Goal: Obtain resource: Obtain resource

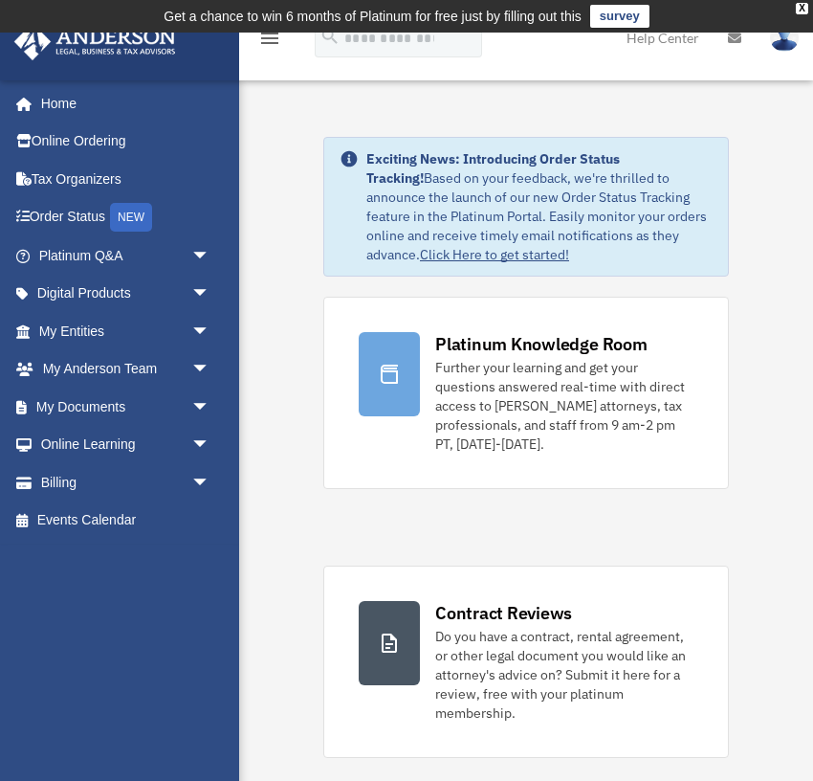
click at [763, 16] on td "Get a chance to win 6 months of Platinum for free just by filling out this surv…" at bounding box center [406, 16] width 813 height 33
click at [797, 9] on div "X" at bounding box center [802, 8] width 12 height 11
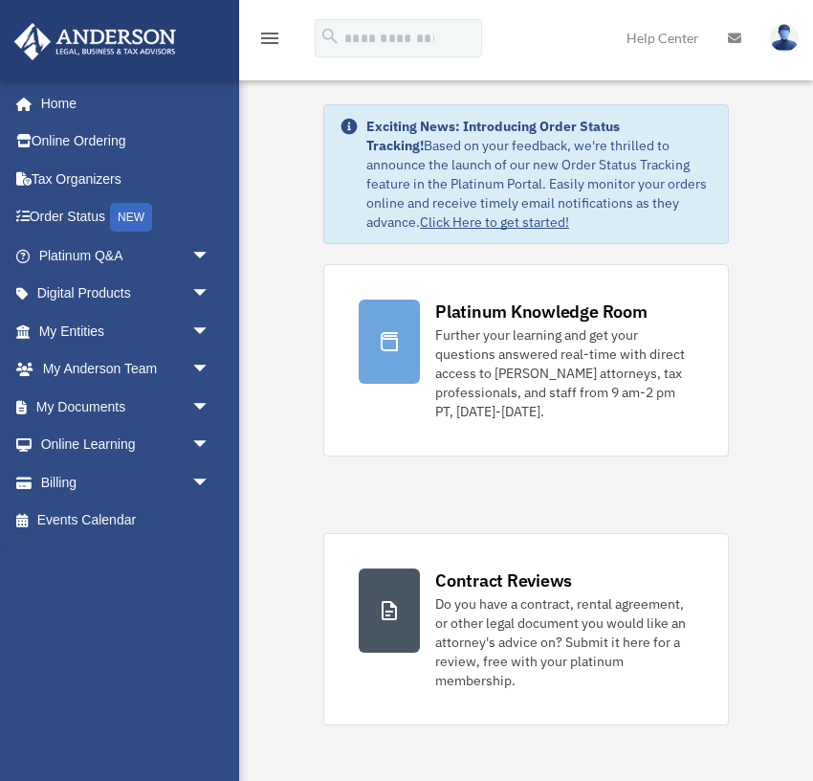
click at [786, 37] on img at bounding box center [784, 38] width 29 height 28
click at [63, 403] on link "My Documents arrow_drop_down" at bounding box center [126, 407] width 226 height 38
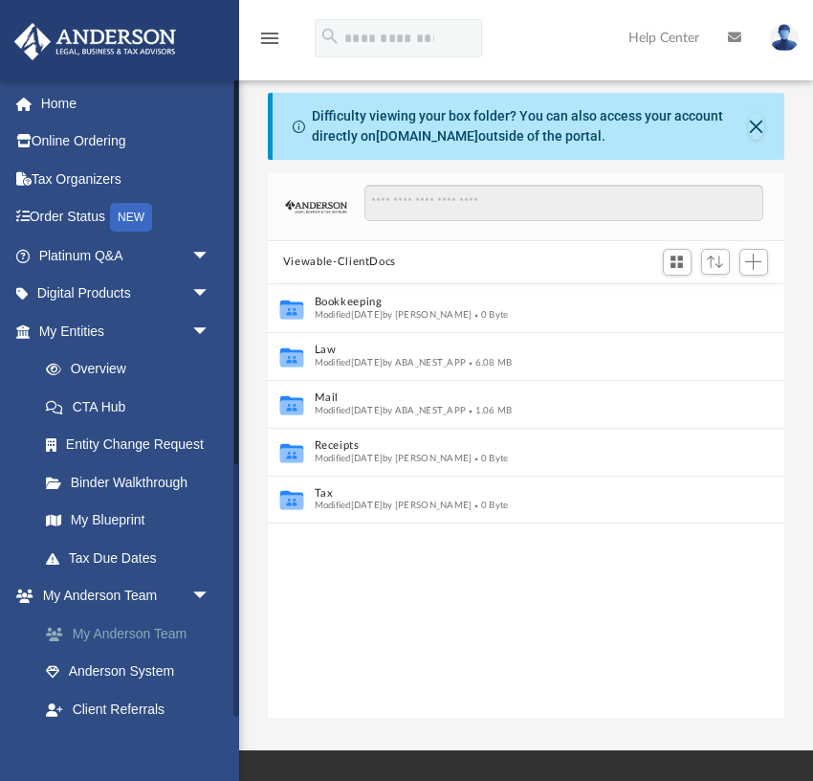
scroll to position [435, 517]
click at [80, 328] on link "My Entities arrow_drop_down" at bounding box center [126, 331] width 226 height 38
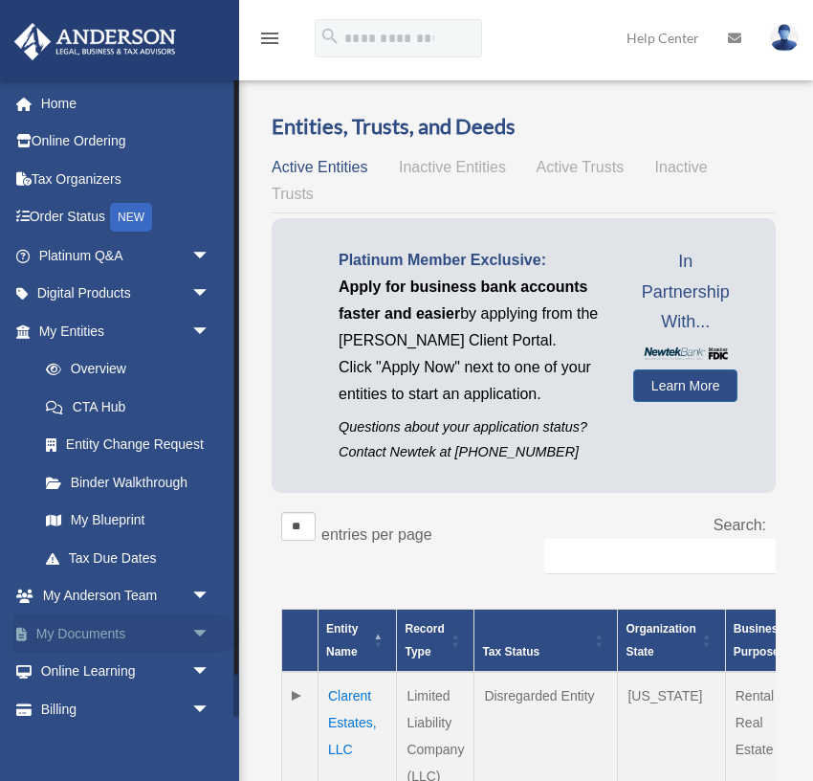
click at [202, 627] on span "arrow_drop_down" at bounding box center [210, 633] width 38 height 39
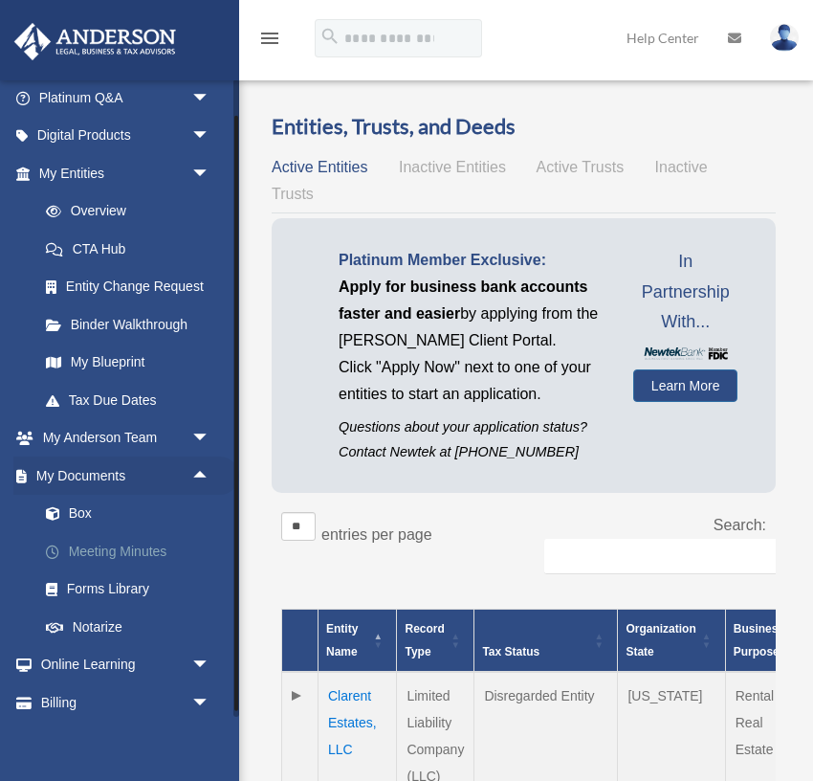
scroll to position [171, 0]
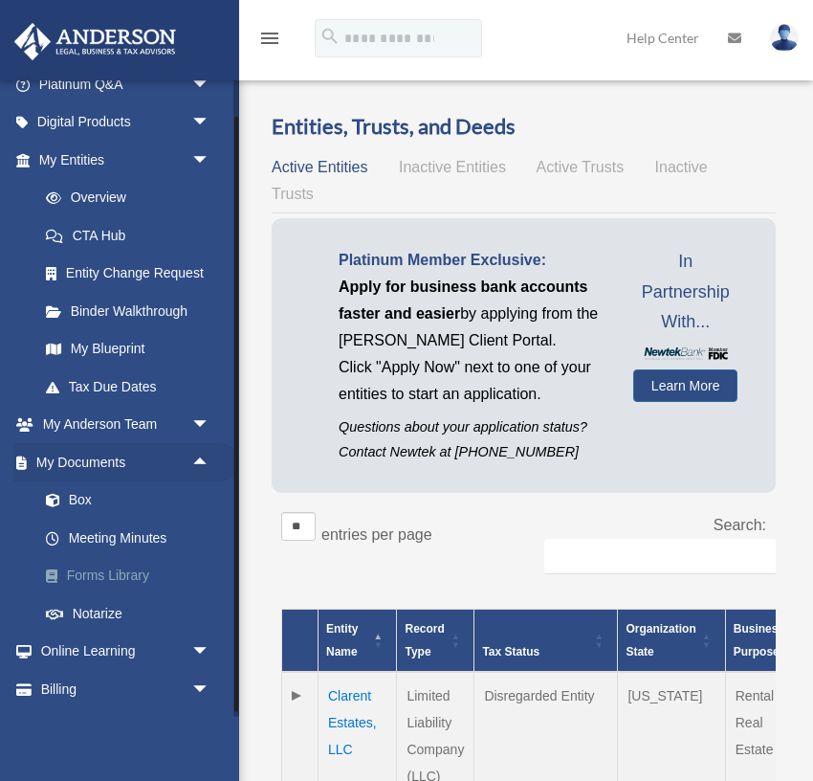
click at [115, 569] on link "Forms Library" at bounding box center [133, 576] width 212 height 38
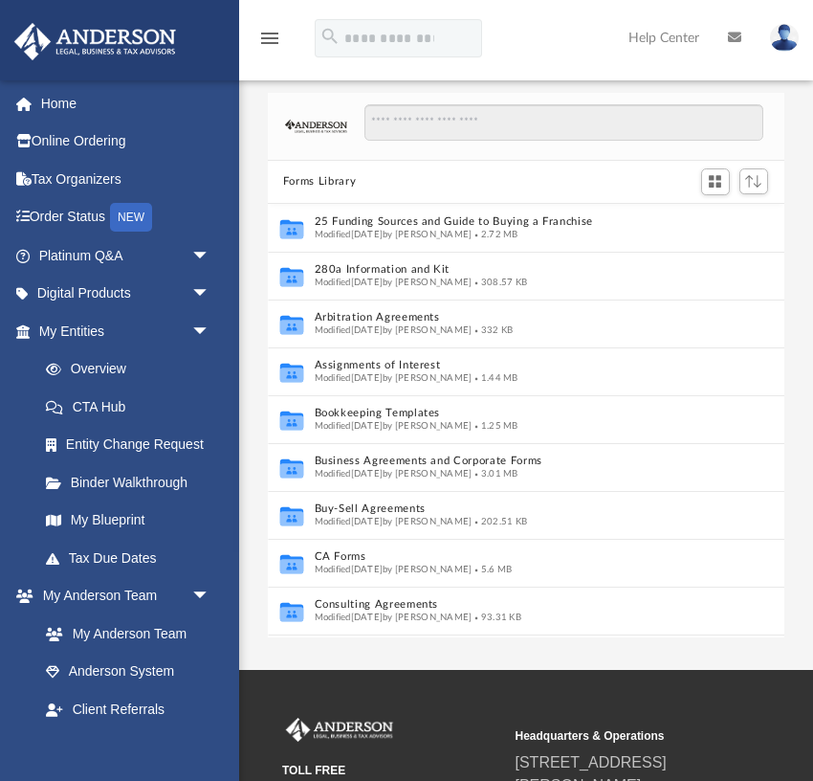
scroll to position [435, 517]
click at [448, 117] on input "Search files and folders" at bounding box center [565, 122] width 400 height 36
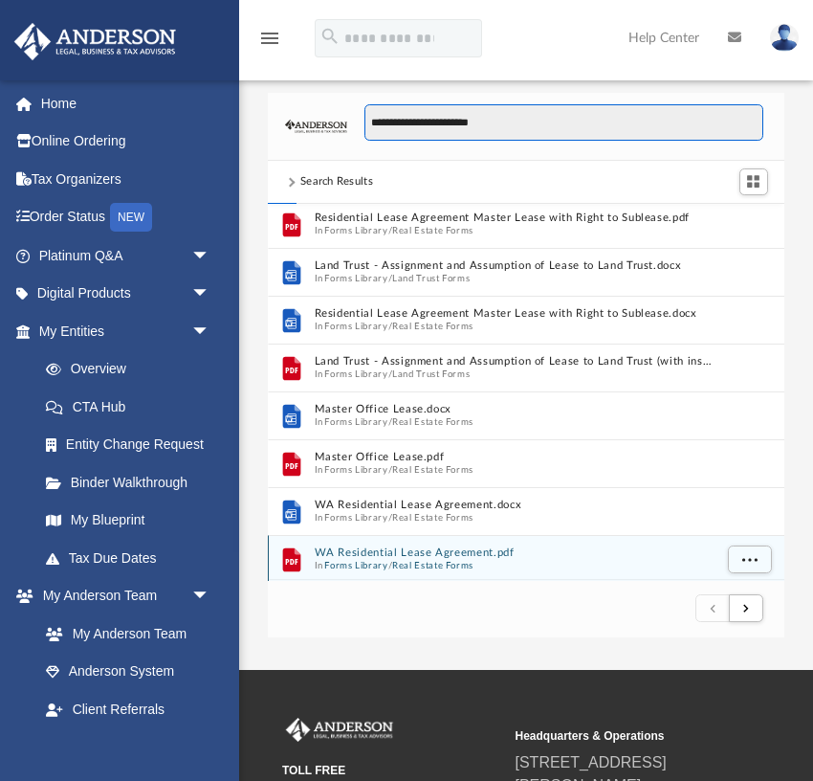
scroll to position [0, 0]
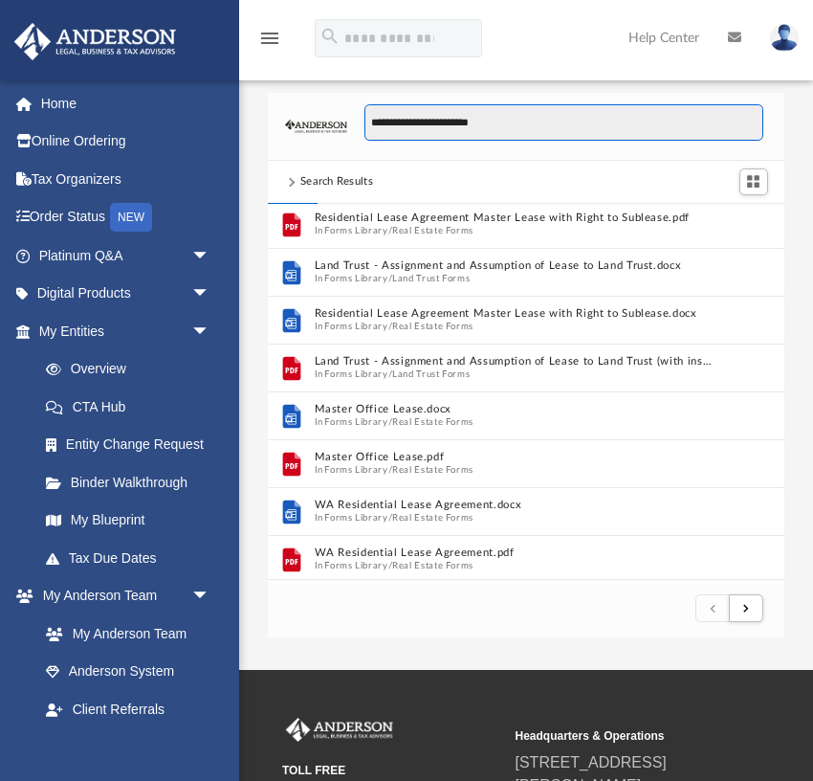
click at [405, 125] on input "**********" at bounding box center [565, 122] width 400 height 36
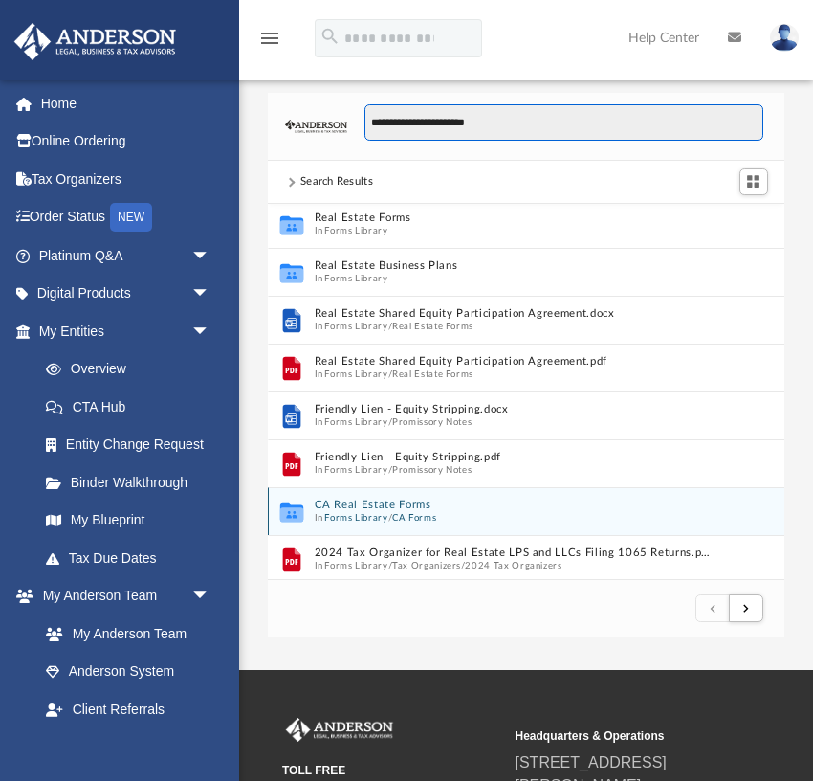
type input "**********"
click at [383, 508] on button "CA Real Estate Forms" at bounding box center [514, 504] width 398 height 12
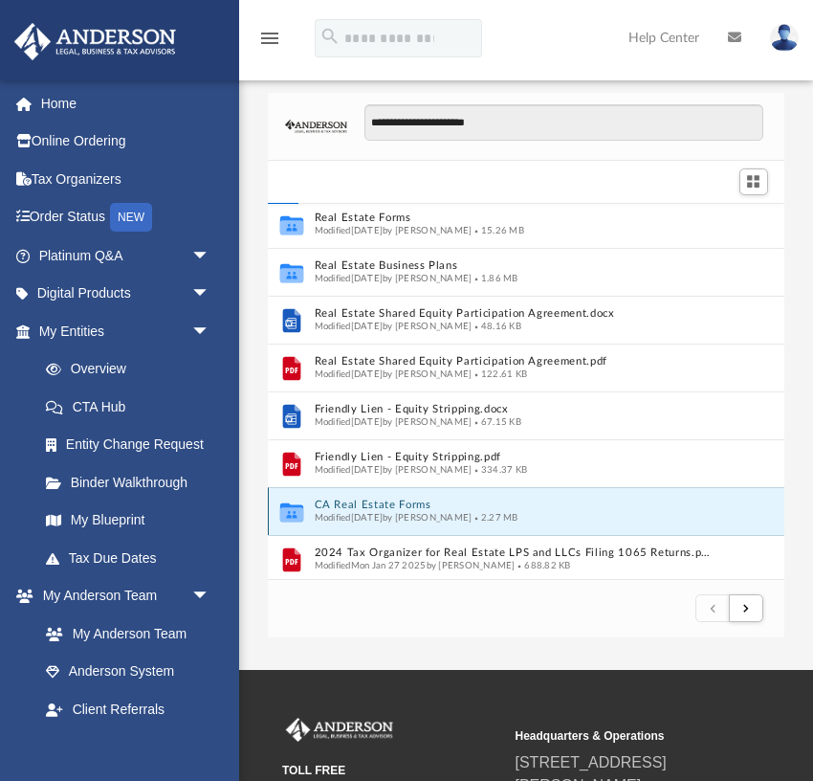
click at [368, 505] on button "CA Real Estate Forms" at bounding box center [514, 504] width 398 height 12
click at [285, 512] on icon "grid" at bounding box center [291, 513] width 23 height 14
